Goal: Task Accomplishment & Management: Manage account settings

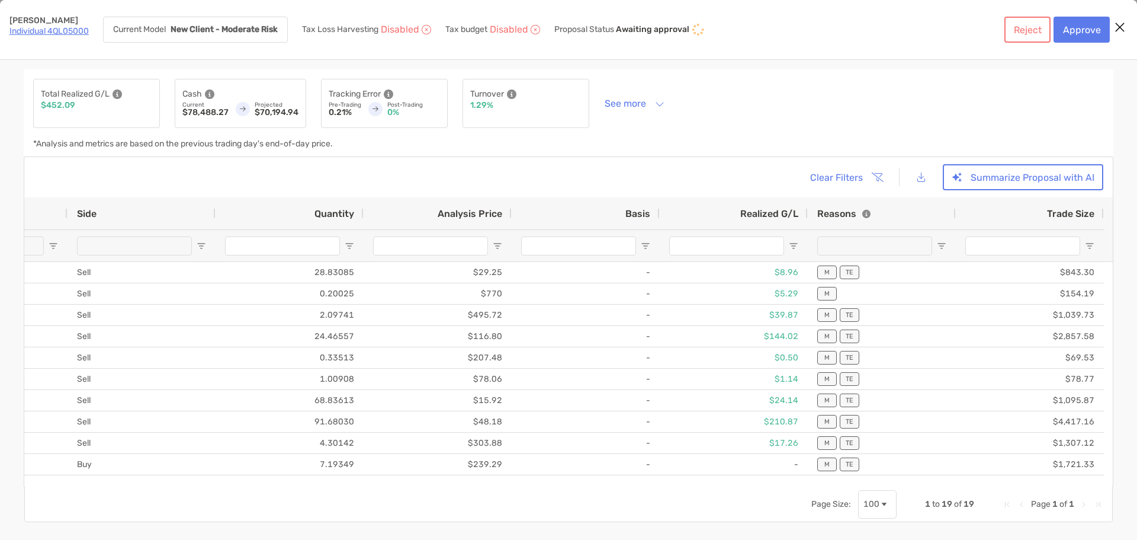
scroll to position [0, 224]
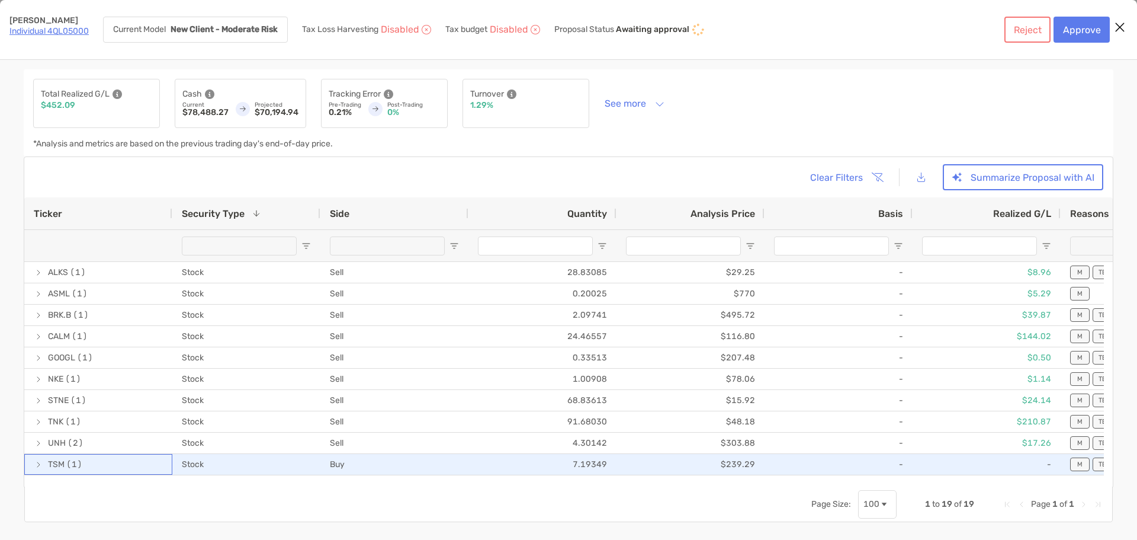
click at [34, 466] on span "[object Object]" at bounding box center [38, 464] width 9 height 9
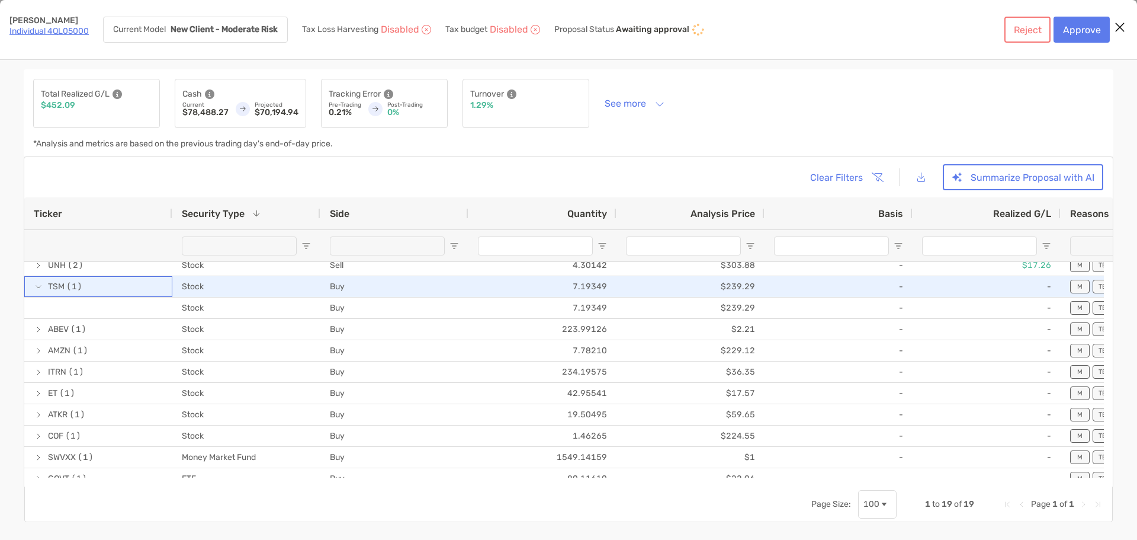
click at [33, 287] on div "TSM (1)" at bounding box center [98, 286] width 148 height 21
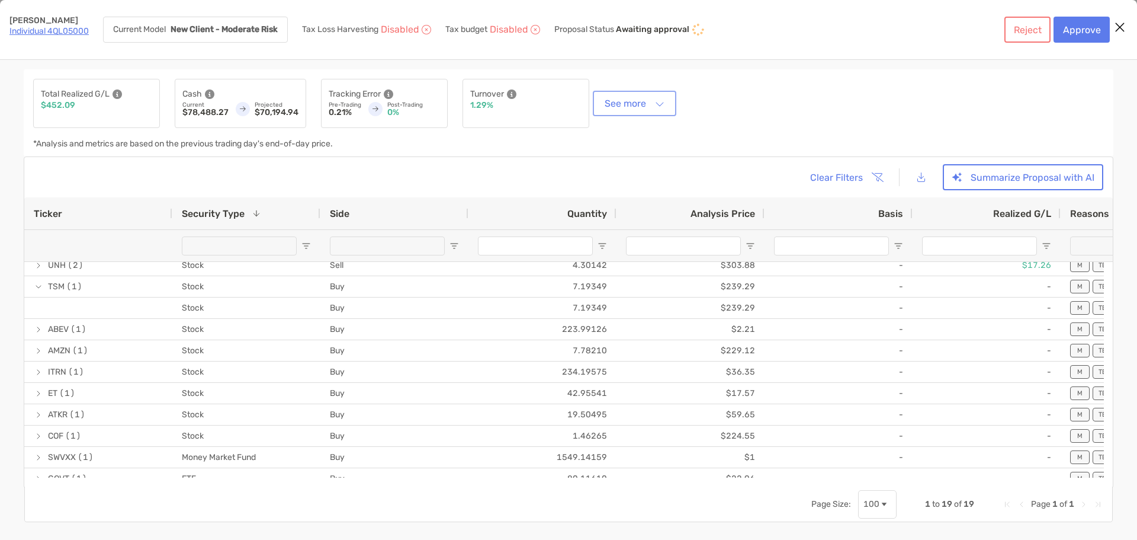
click at [659, 104] on button "See more" at bounding box center [634, 103] width 79 height 21
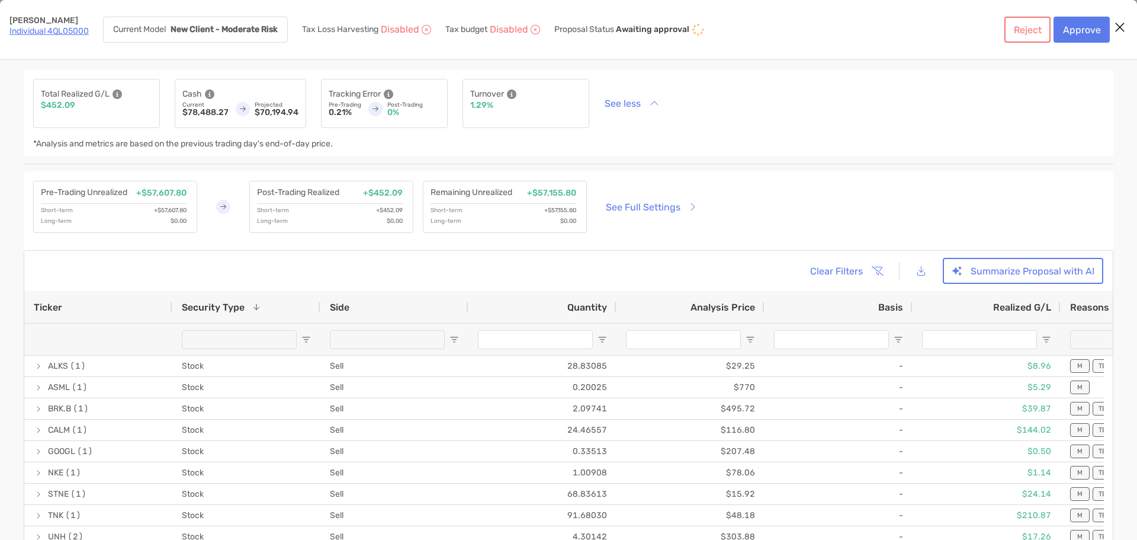
click at [1121, 26] on icon "Close modal" at bounding box center [1120, 27] width 11 height 14
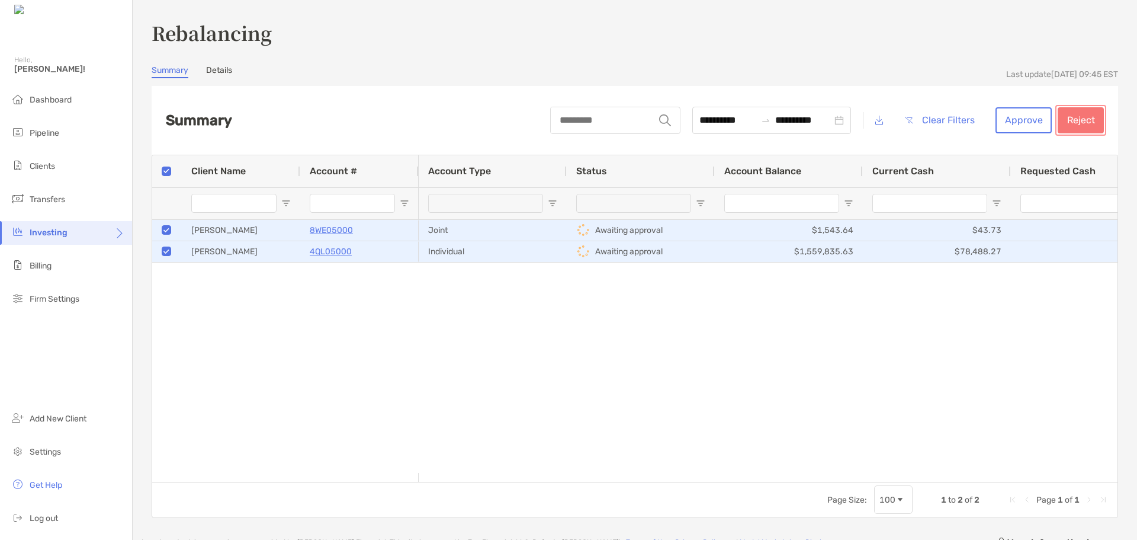
click at [1074, 121] on button "Reject" at bounding box center [1081, 120] width 46 height 26
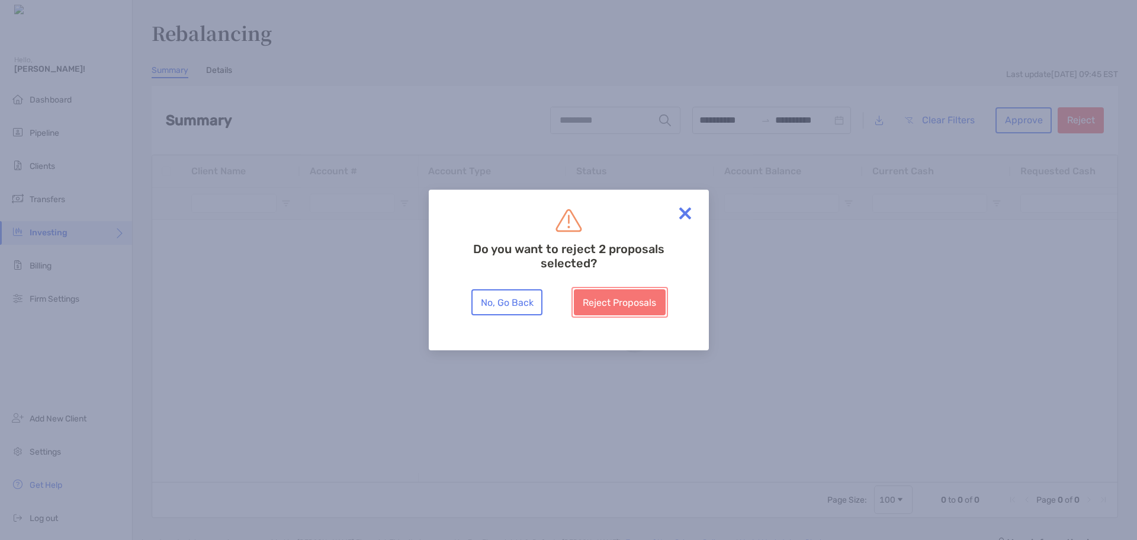
click at [640, 296] on button "Reject Proposals" at bounding box center [620, 302] width 92 height 26
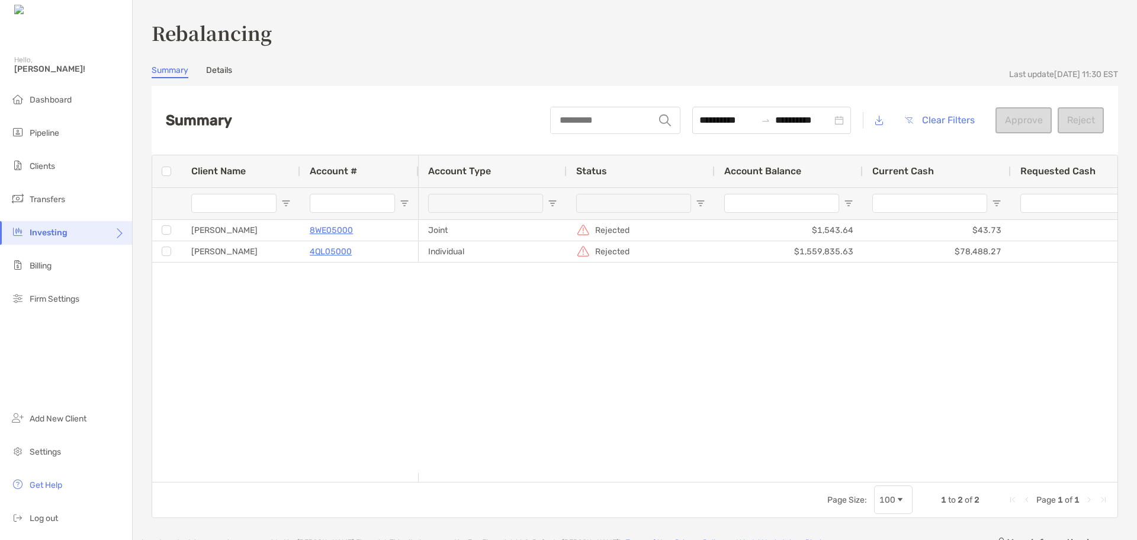
type input "***"
